Goal: Task Accomplishment & Management: Use online tool/utility

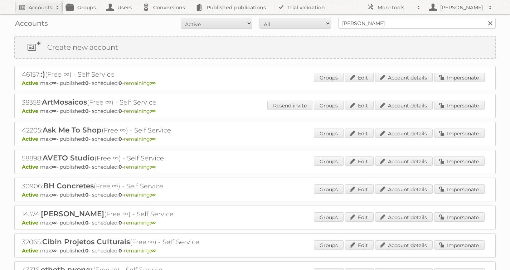
type input "[PERSON_NAME]"
click at [484, 18] on input "Search" at bounding box center [489, 23] width 11 height 11
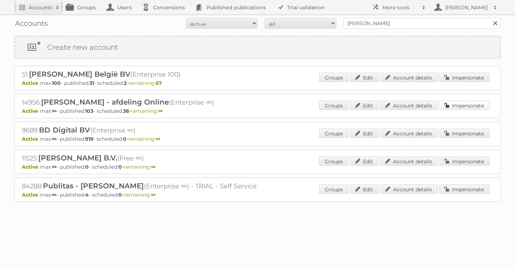
click at [453, 108] on link "Impersonate" at bounding box center [464, 104] width 50 height 9
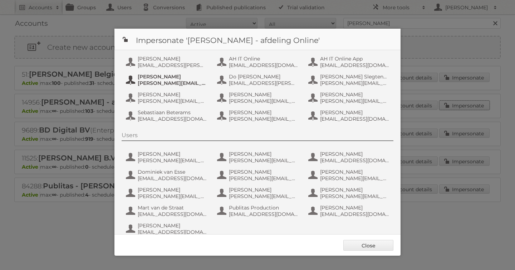
scroll to position [54, 0]
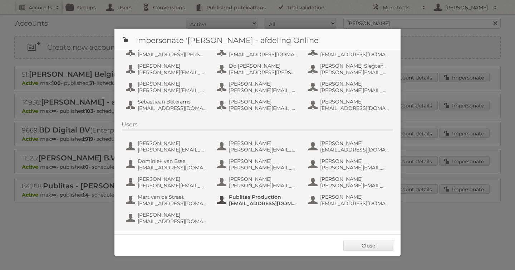
click at [262, 203] on span "fs+ah@publitas.com" at bounding box center [263, 203] width 69 height 6
